Goal: Information Seeking & Learning: Learn about a topic

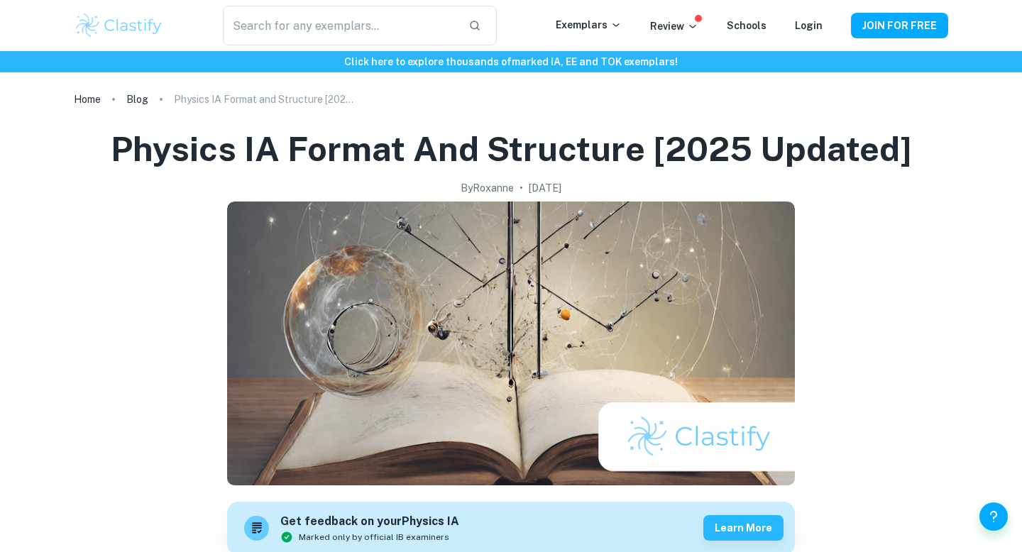
scroll to position [4188, 0]
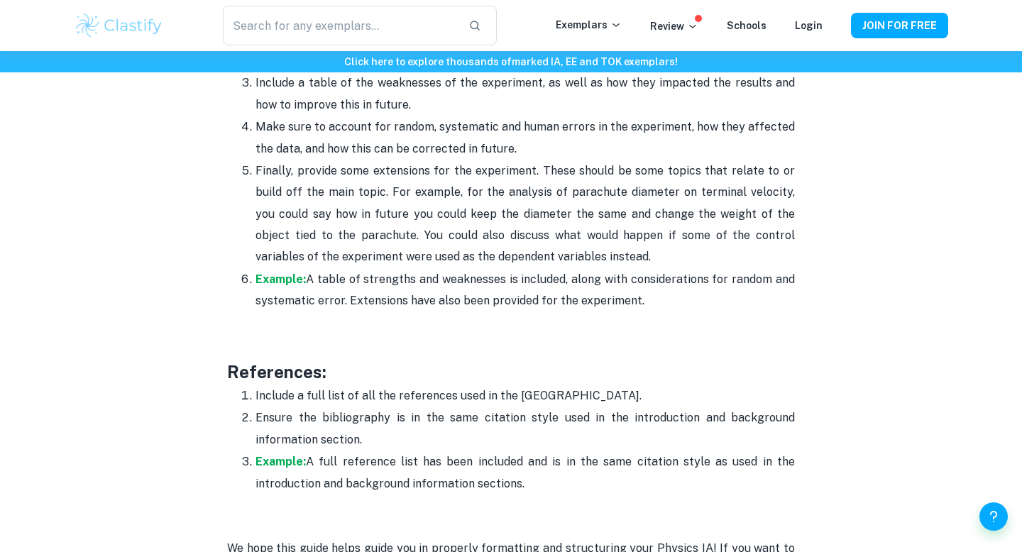
click at [547, 359] on h3 "References:" at bounding box center [511, 372] width 568 height 26
click at [505, 269] on p "Example: A table of strengths and weaknesses is included, along with considerat…" at bounding box center [525, 290] width 539 height 43
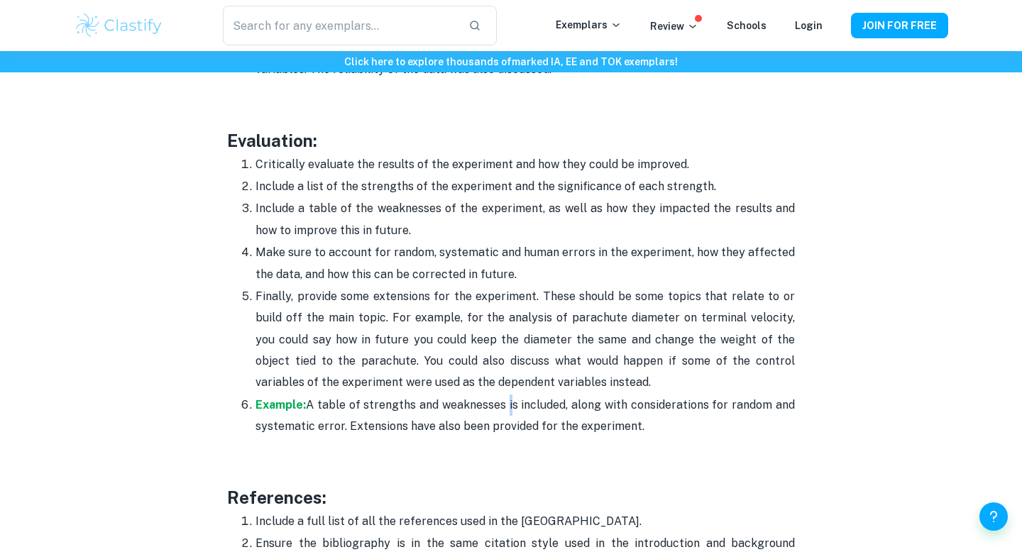
click at [503, 286] on p "Finally, provide some extensions for the experiment. These should be some topic…" at bounding box center [525, 340] width 539 height 108
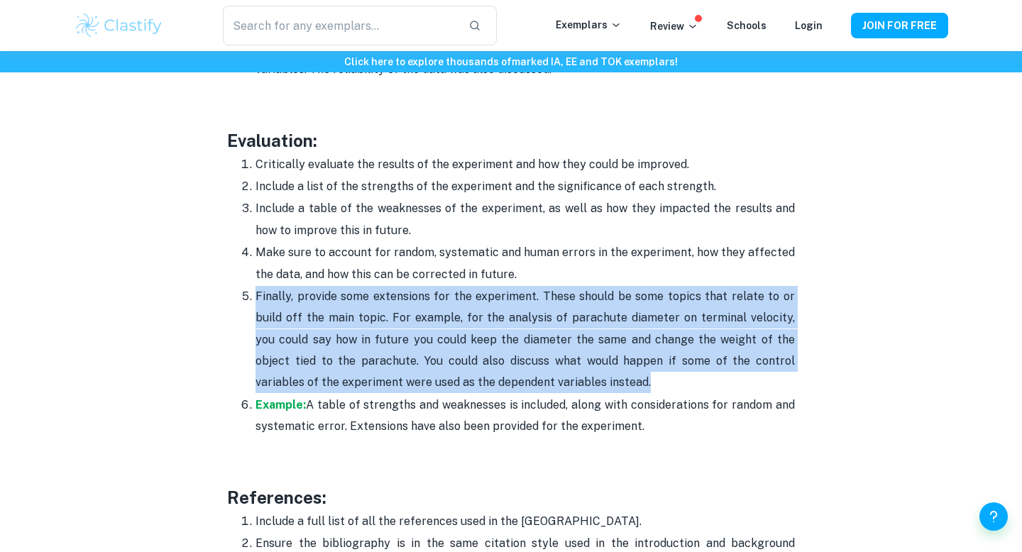
click at [503, 286] on p "Finally, provide some extensions for the experiment. These should be some topic…" at bounding box center [525, 340] width 539 height 108
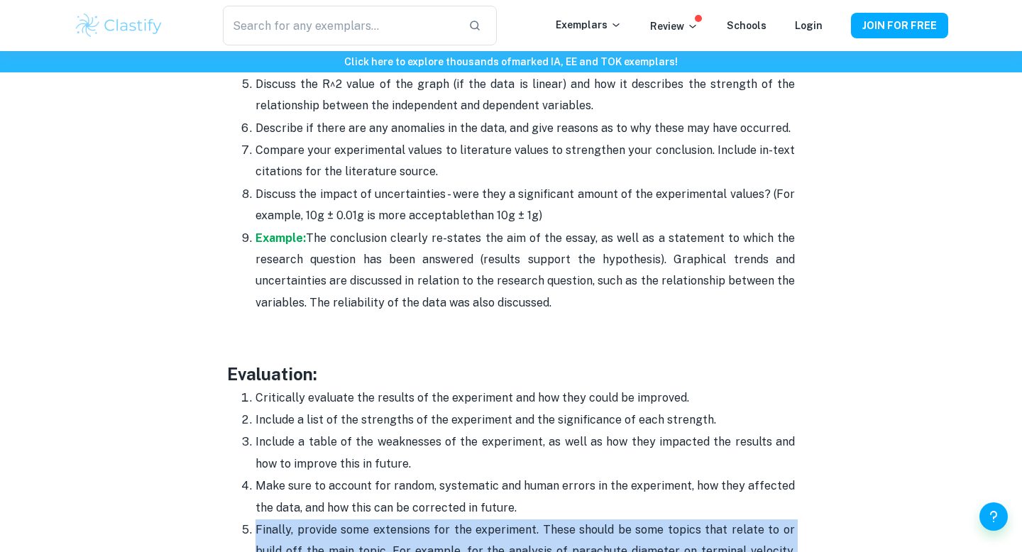
scroll to position [3828, 0]
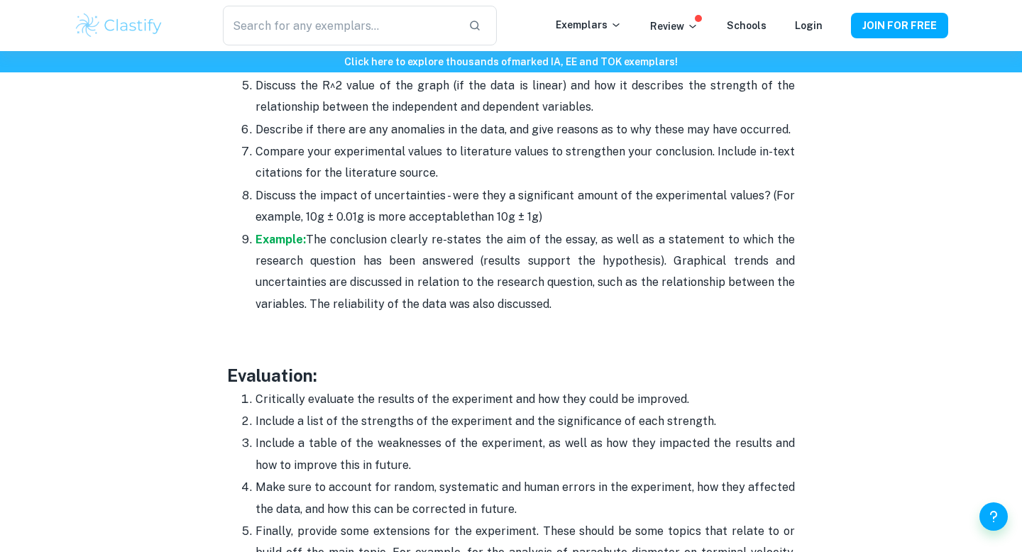
click at [503, 248] on p "Example: The conclusion clearly re-states the aim of the essay, as well as a st…" at bounding box center [525, 272] width 539 height 87
click at [527, 185] on p "Discuss the impact of uncertainties - were they a significant amount of the exp…" at bounding box center [525, 206] width 539 height 43
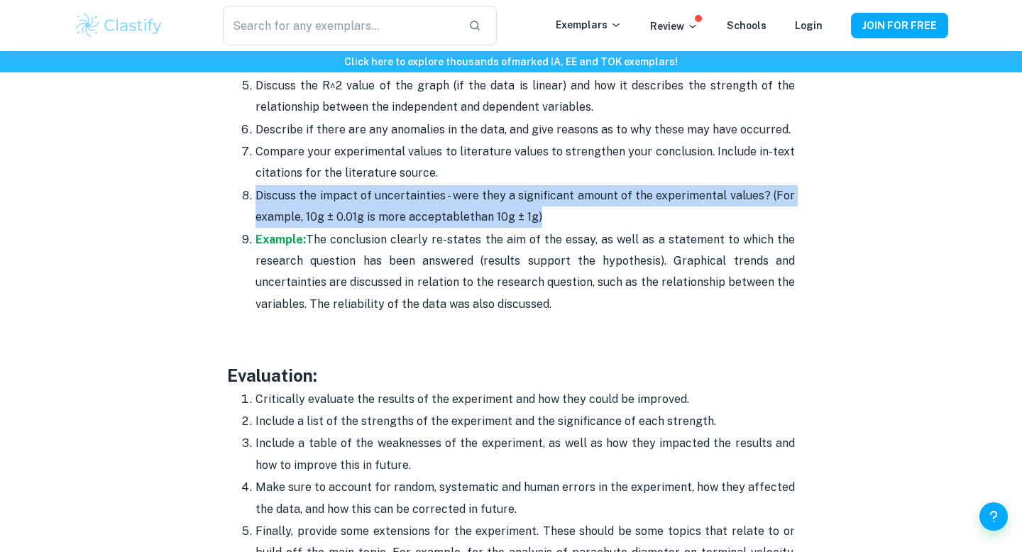
click at [527, 185] on p "Discuss the impact of uncertainties - were they a significant amount of the exp…" at bounding box center [525, 206] width 539 height 43
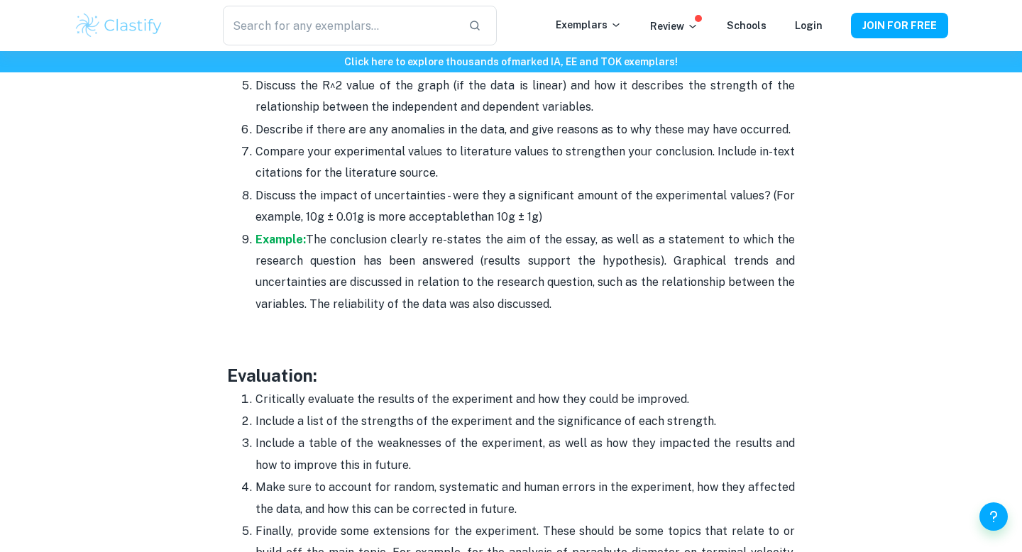
click at [527, 141] on p "Compare your experimental values to literature values to strengthen your conclu…" at bounding box center [525, 162] width 539 height 43
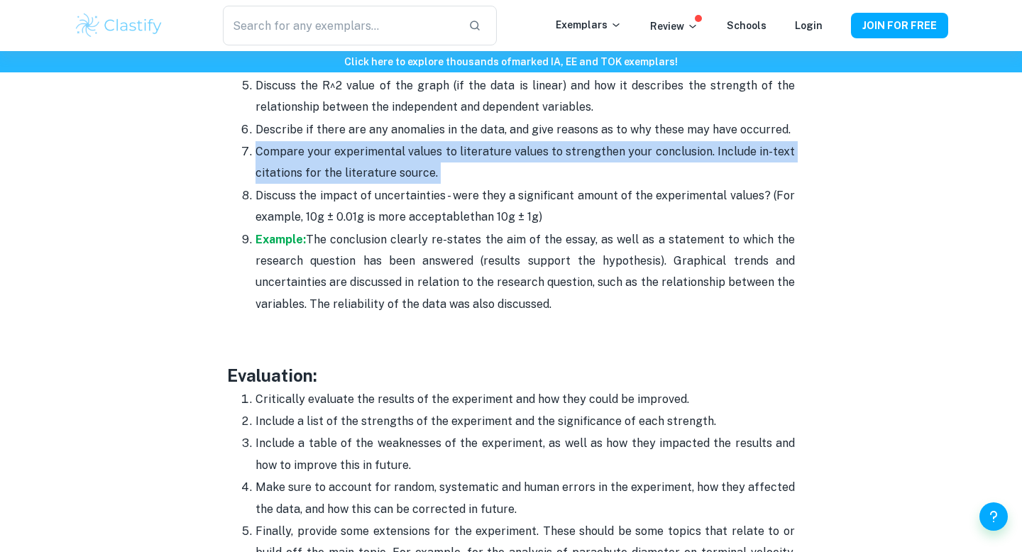
click at [527, 141] on p "Compare your experimental values to literature values to strengthen your conclu…" at bounding box center [525, 162] width 539 height 43
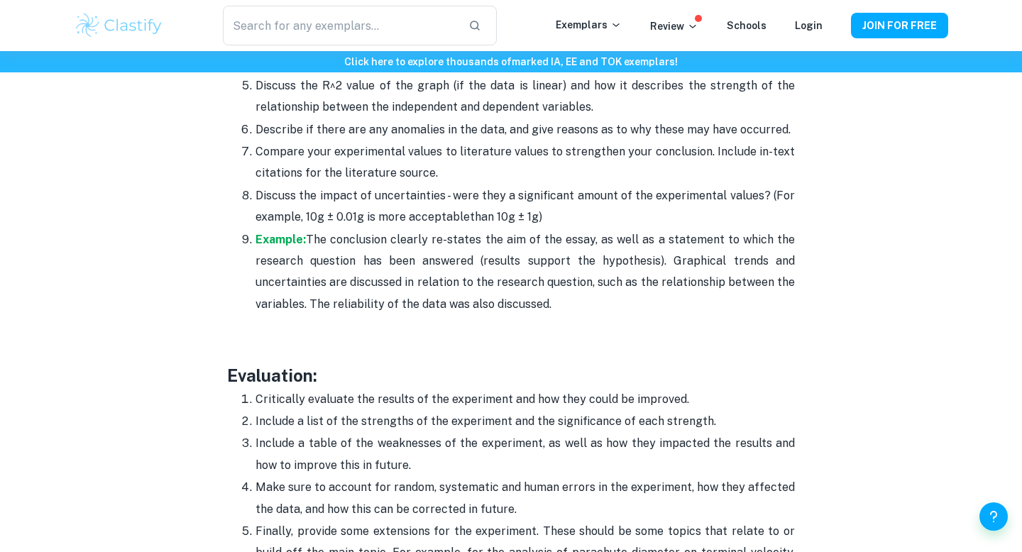
click at [533, 141] on p "Compare your experimental values to literature values to strengthen your conclu…" at bounding box center [525, 162] width 539 height 43
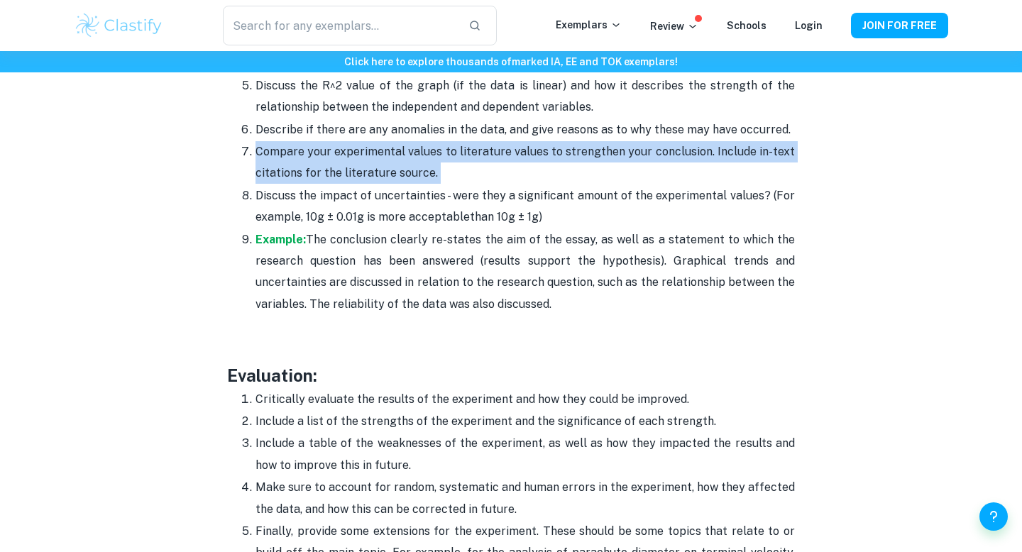
click at [533, 141] on p "Compare your experimental values to literature values to strengthen your conclu…" at bounding box center [525, 162] width 539 height 43
click at [544, 141] on p "Compare your experimental values to literature values to strengthen your conclu…" at bounding box center [525, 162] width 539 height 43
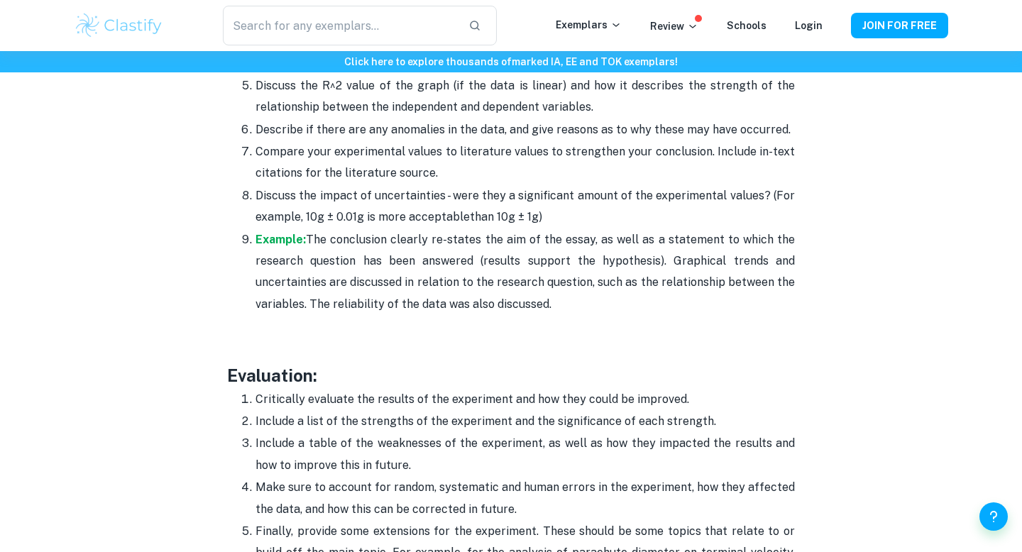
click at [408, 185] on p "Discuss the impact of uncertainties - were they a significant amount of the exp…" at bounding box center [525, 206] width 539 height 43
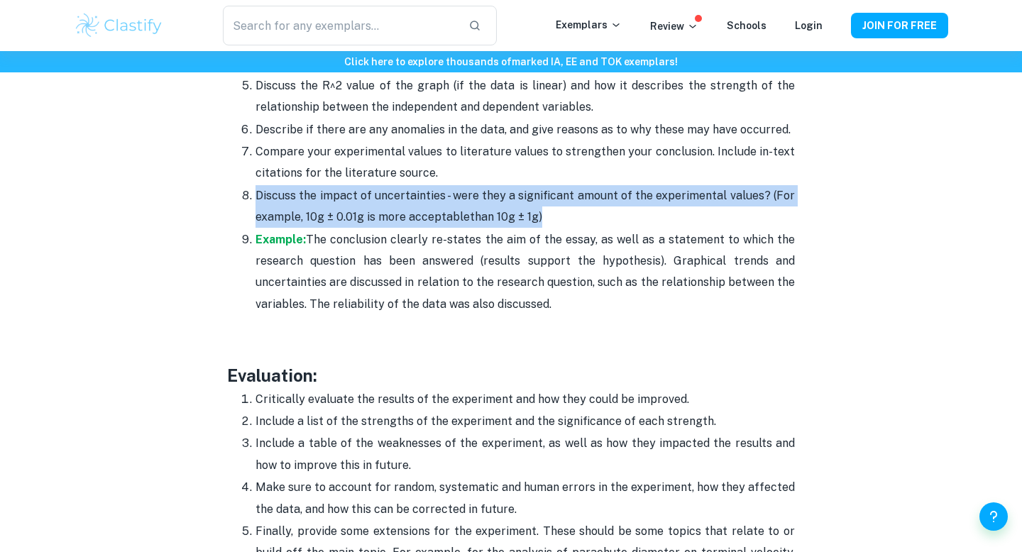
click at [408, 185] on p "Discuss the impact of uncertainties - were they a significant amount of the exp…" at bounding box center [525, 206] width 539 height 43
click at [411, 229] on p "Example: The conclusion clearly re-states the aim of the essay, as well as a st…" at bounding box center [525, 272] width 539 height 87
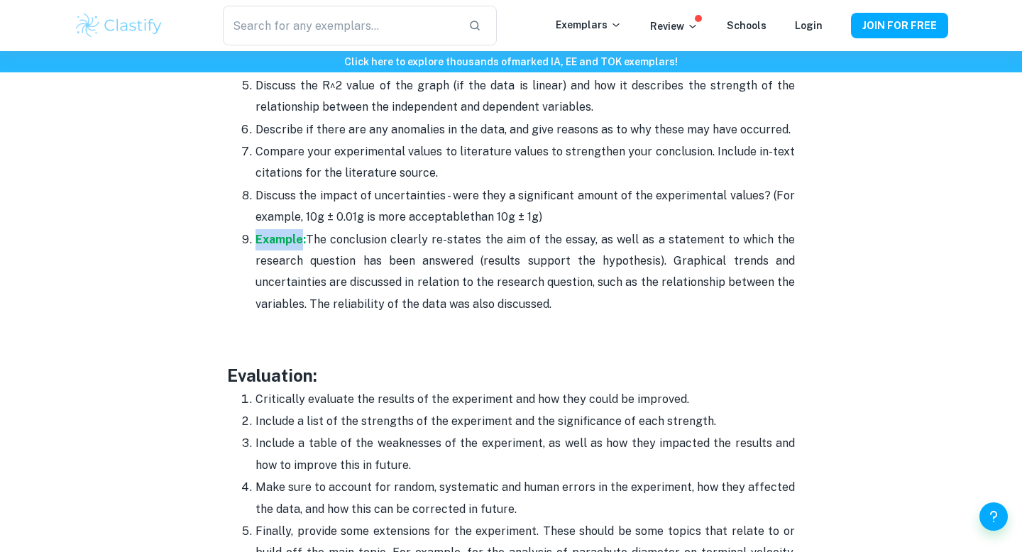
click at [411, 229] on p "Example: The conclusion clearly re-states the aim of the essay, as well as a st…" at bounding box center [525, 272] width 539 height 87
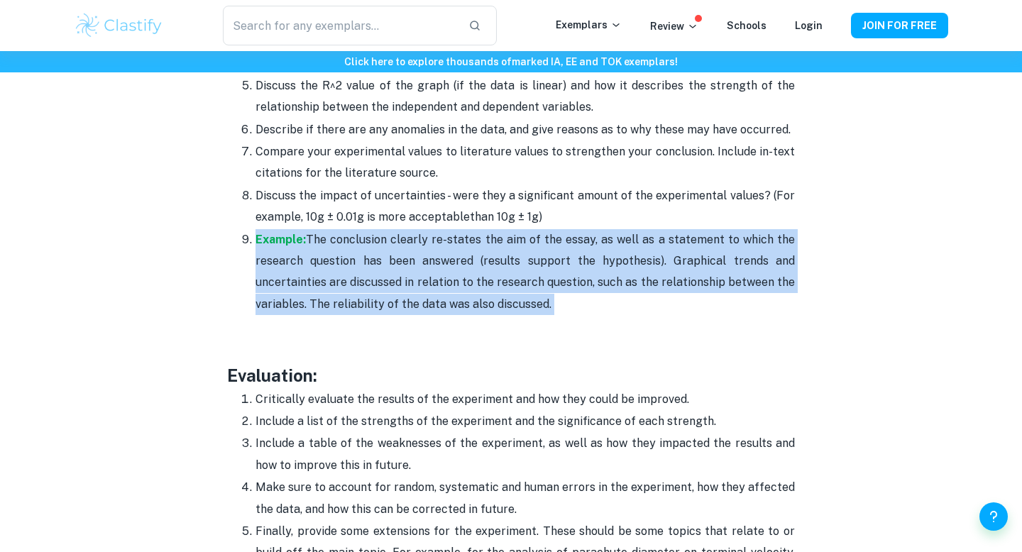
click at [411, 229] on p "Example: The conclusion clearly re-states the aim of the essay, as well as a st…" at bounding box center [525, 272] width 539 height 87
click at [411, 233] on span "The conclusion clearly re-states the aim of the essay, as well as a statement t…" at bounding box center [525, 272] width 539 height 78
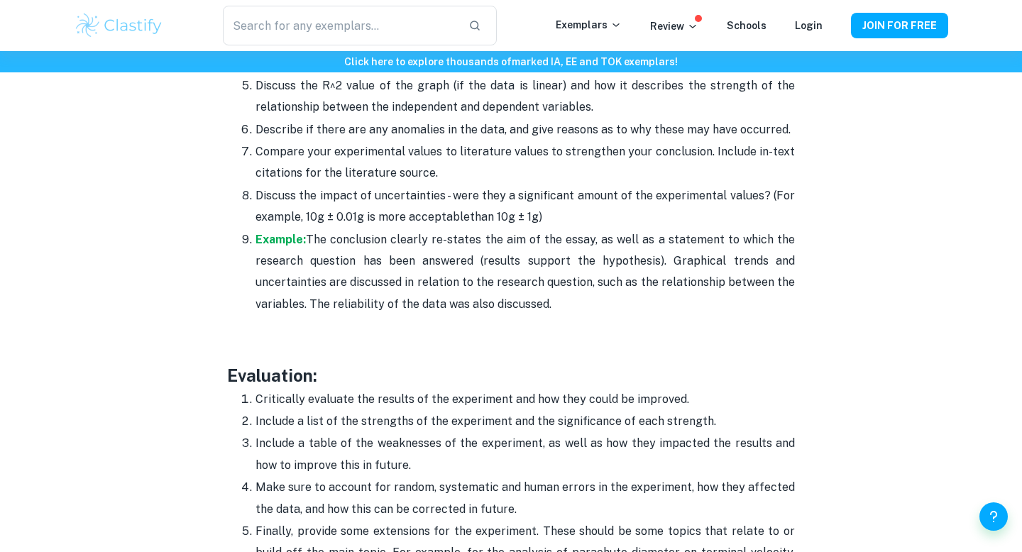
click at [502, 233] on span "The conclusion clearly re-states the aim of the essay, as well as a statement t…" at bounding box center [525, 272] width 539 height 78
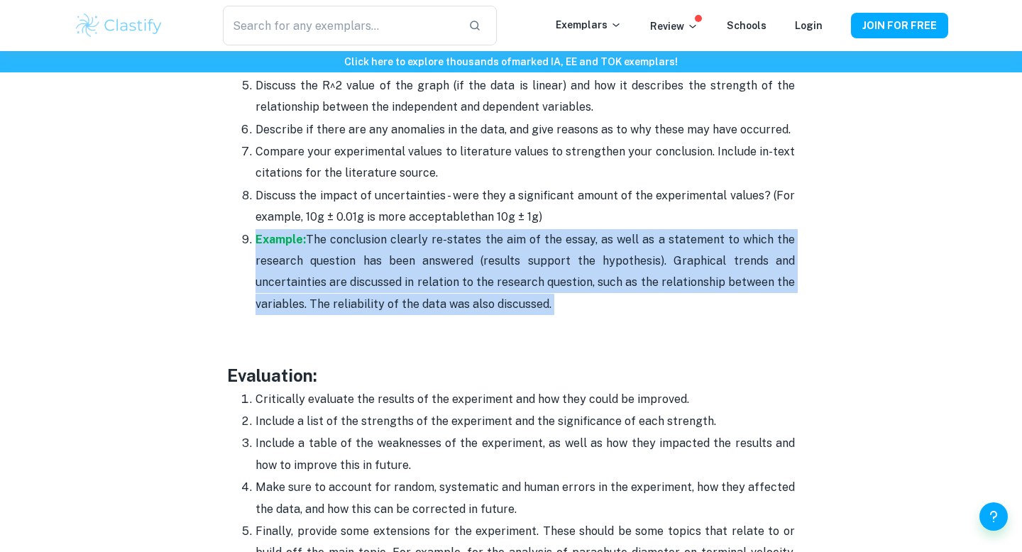
click at [502, 233] on span "The conclusion clearly re-states the aim of the essay, as well as a statement t…" at bounding box center [525, 272] width 539 height 78
click at [503, 256] on span "The conclusion clearly re-states the aim of the essay, as well as a statement t…" at bounding box center [525, 272] width 539 height 78
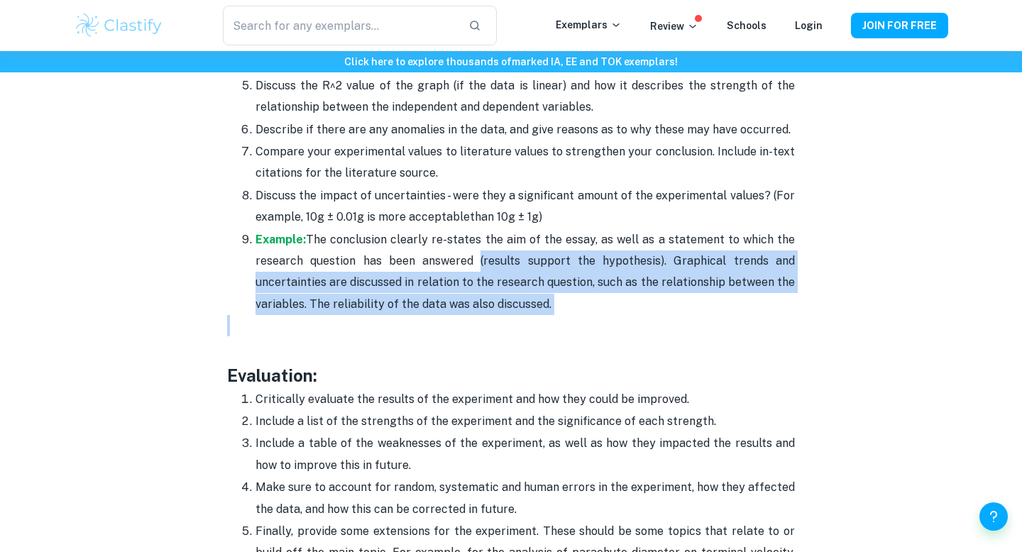
drag, startPoint x: 476, startPoint y: 213, endPoint x: 544, endPoint y: 287, distance: 100.5
click at [544, 315] on p at bounding box center [511, 325] width 568 height 21
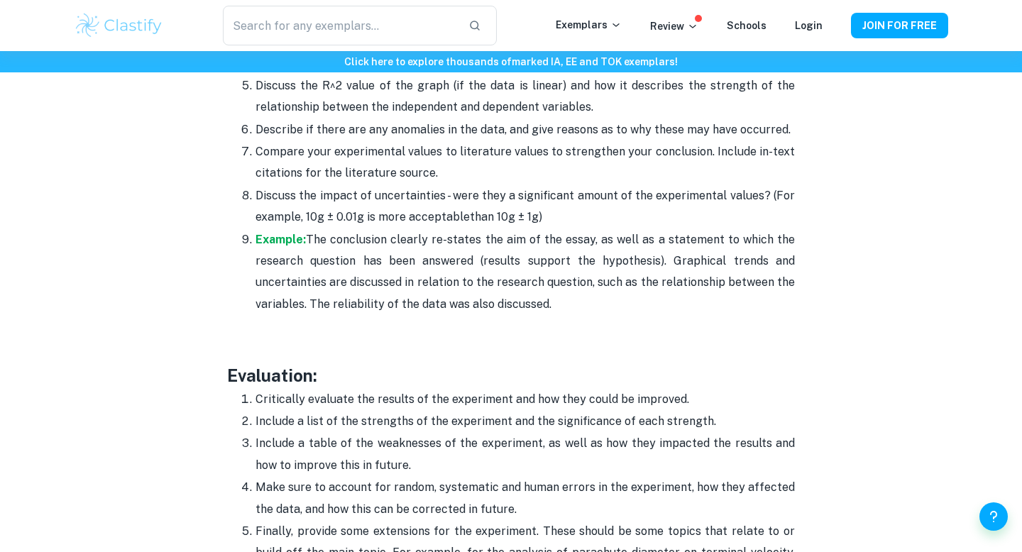
click at [569, 260] on p "Example: The conclusion clearly re-states the aim of the essay, as well as a st…" at bounding box center [525, 272] width 539 height 87
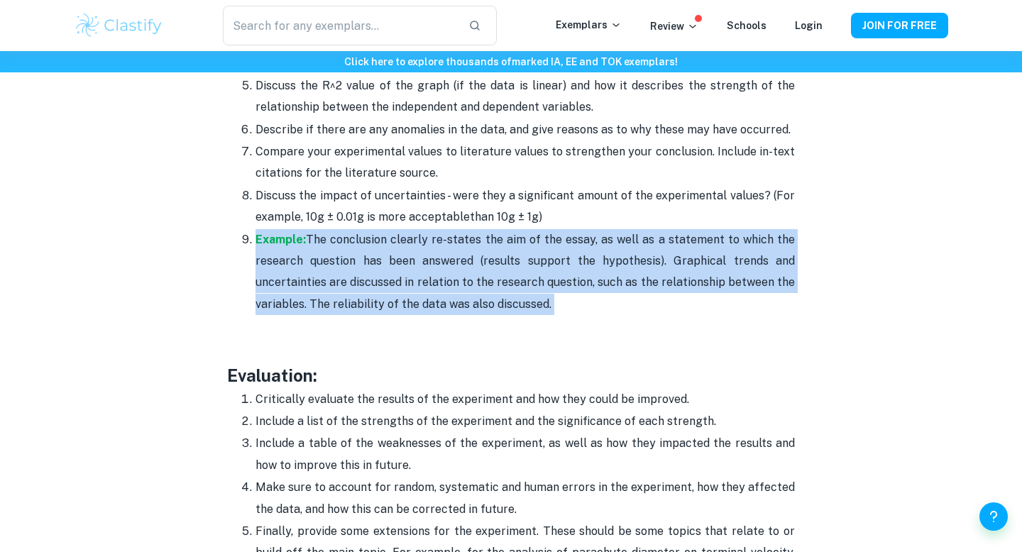
click at [569, 260] on p "Example: The conclusion clearly re-states the aim of the essay, as well as a st…" at bounding box center [525, 272] width 539 height 87
click at [569, 268] on p "Example: The conclusion clearly re-states the aim of the essay, as well as a st…" at bounding box center [525, 272] width 539 height 87
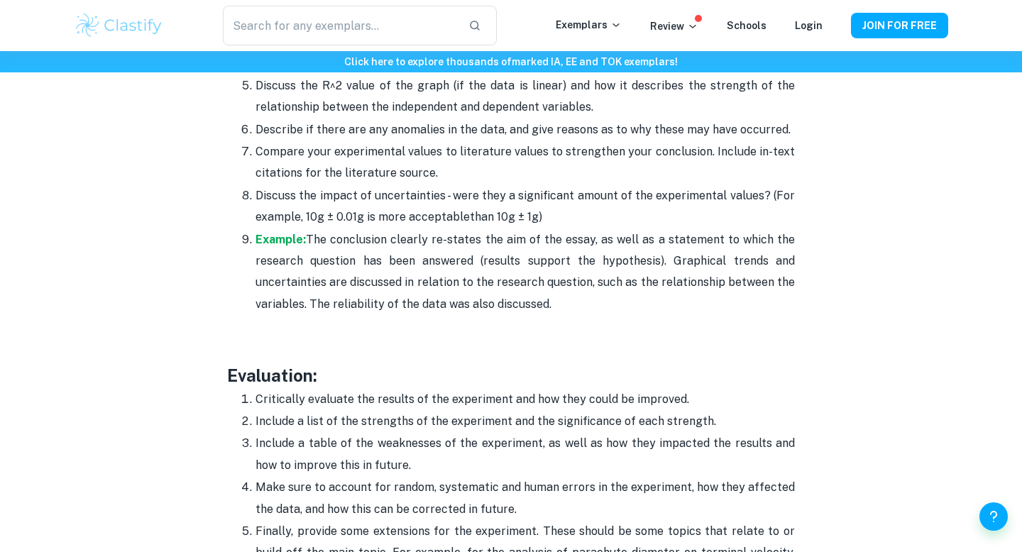
click at [445, 185] on p "Discuss the impact of uncertainties - were they a significant amount of the exp…" at bounding box center [525, 206] width 539 height 43
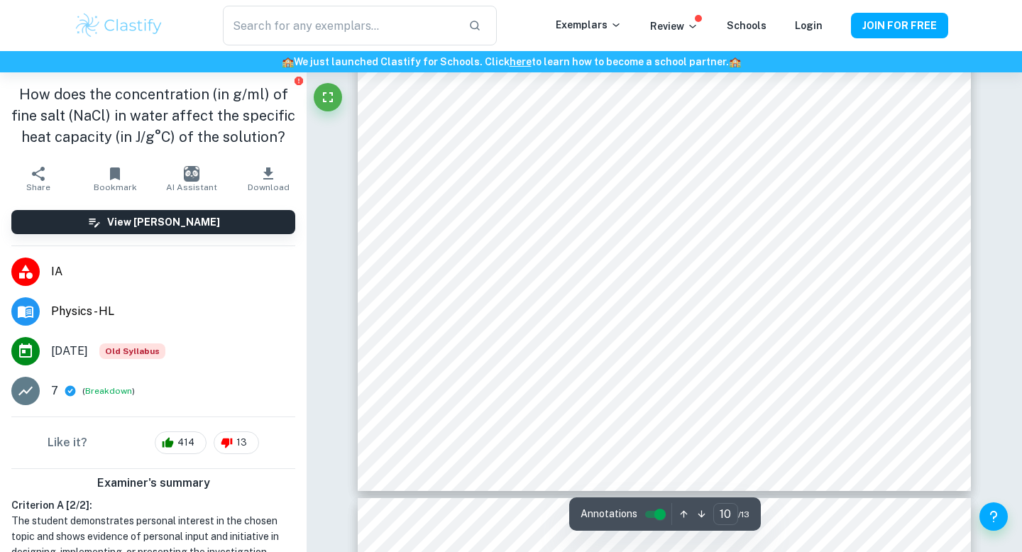
scroll to position [8633, 0]
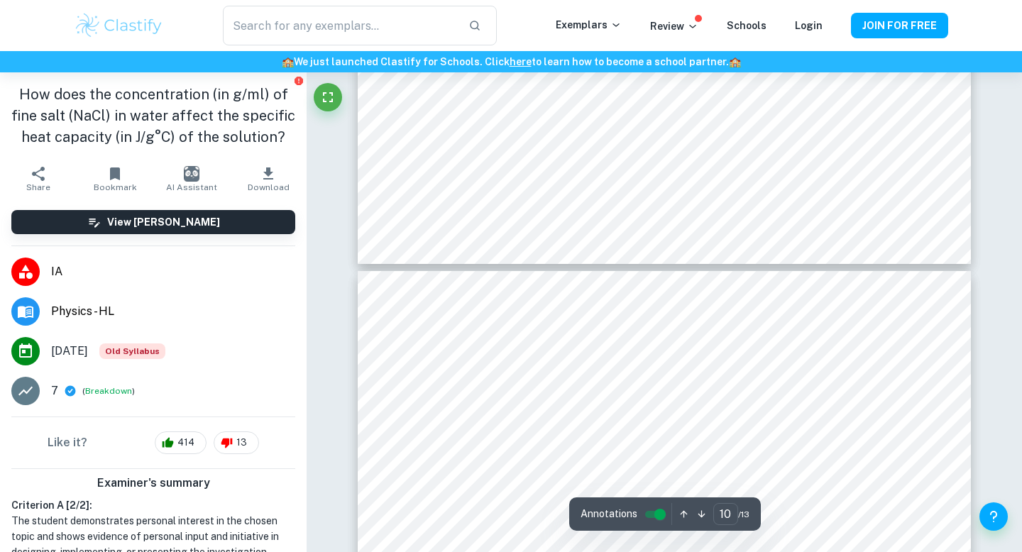
type input "11"
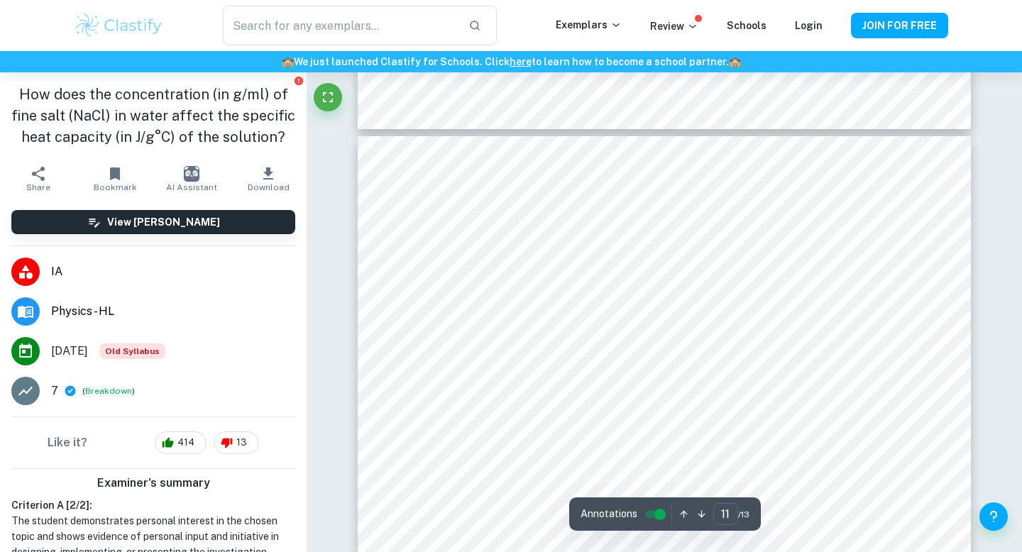
scroll to position [8993, 0]
